Goal: Transaction & Acquisition: Subscribe to service/newsletter

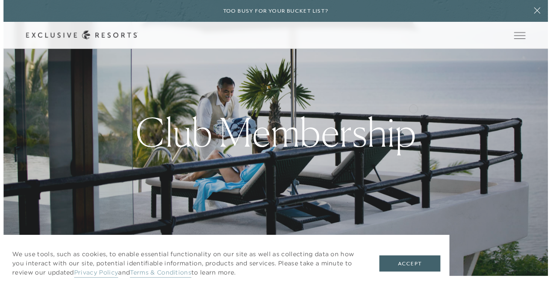
scroll to position [17, 0]
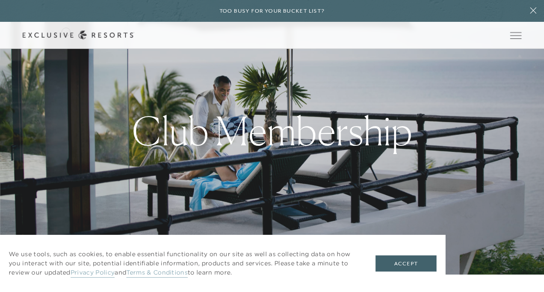
click at [0, 0] on div "Schedule a Meeting Get Started" at bounding box center [0, 0] width 0 height 0
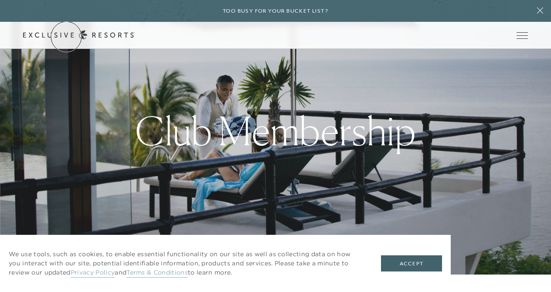
scroll to position [0, 0]
click at [0, 0] on link "Get Started" at bounding box center [0, 0] width 0 height 0
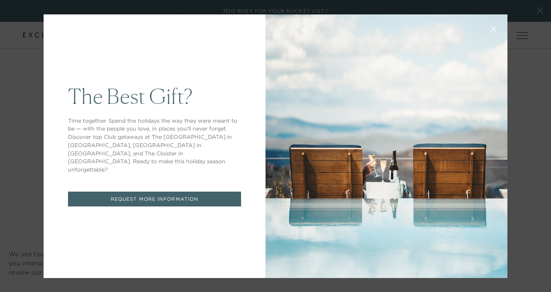
click at [196, 192] on link "REQUEST MORE INFORMATION" at bounding box center [154, 198] width 173 height 15
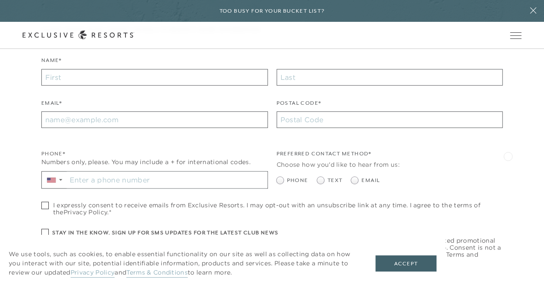
scroll to position [244, 0]
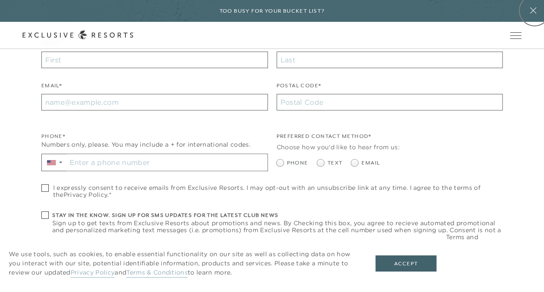
click at [535, 10] on icon at bounding box center [533, 10] width 17 height 7
